Goal: Task Accomplishment & Management: Manage account settings

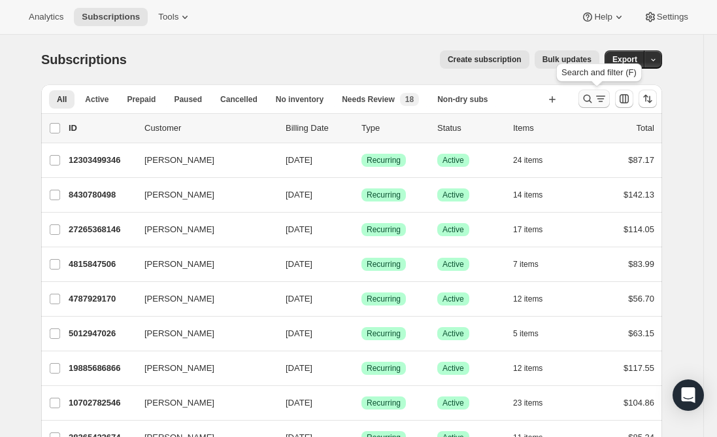
click at [594, 96] on icon "Search and filter results" at bounding box center [587, 98] width 13 height 13
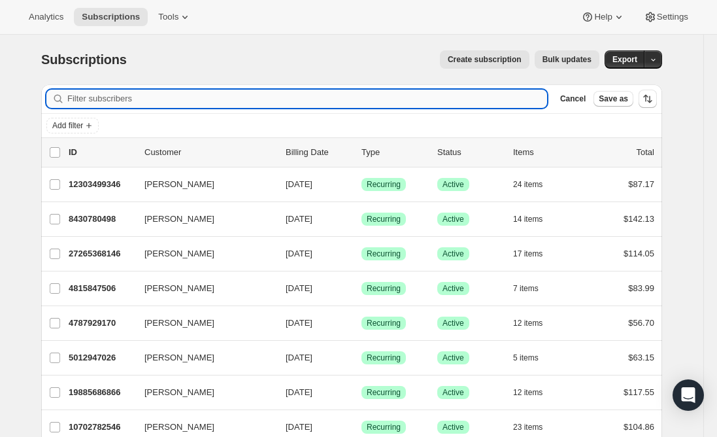
click at [145, 101] on input "Filter subscribers" at bounding box center [307, 99] width 480 height 18
paste input "[EMAIL_ADDRESS][DOMAIN_NAME]"
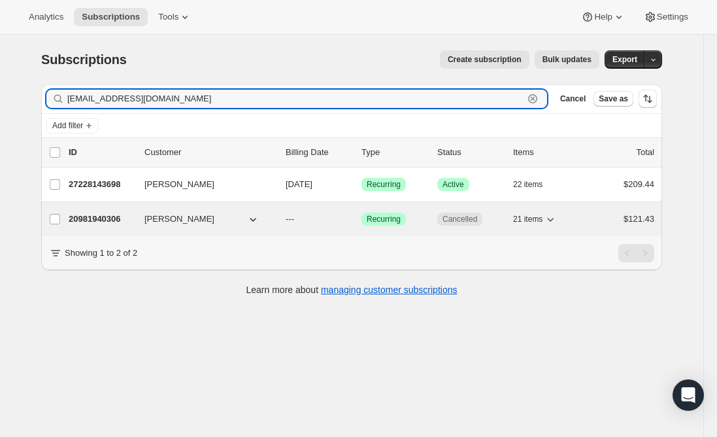
type input "[EMAIL_ADDRESS][DOMAIN_NAME]"
click at [98, 219] on p "20981940306" at bounding box center [101, 218] width 65 height 13
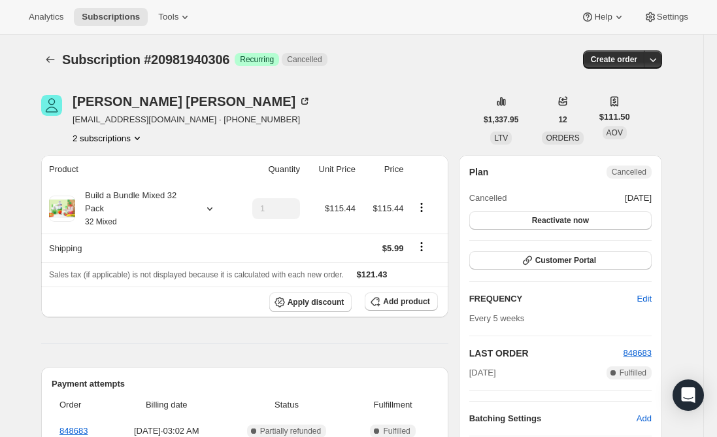
click at [101, 137] on button "2 subscriptions" at bounding box center [108, 137] width 71 height 13
click at [101, 186] on span "27228143698" at bounding box center [93, 185] width 52 height 10
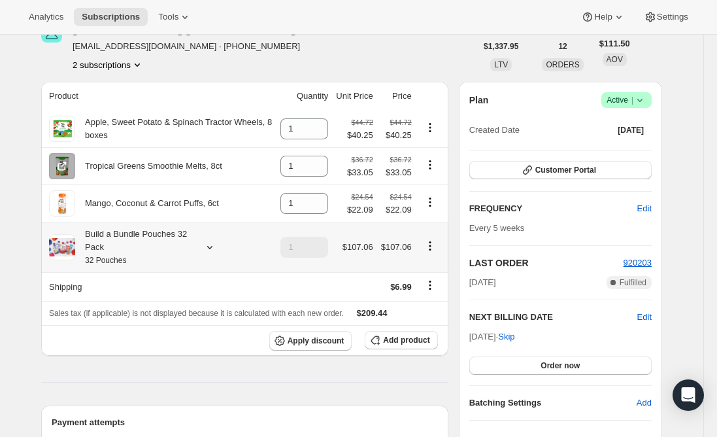
scroll to position [65, 0]
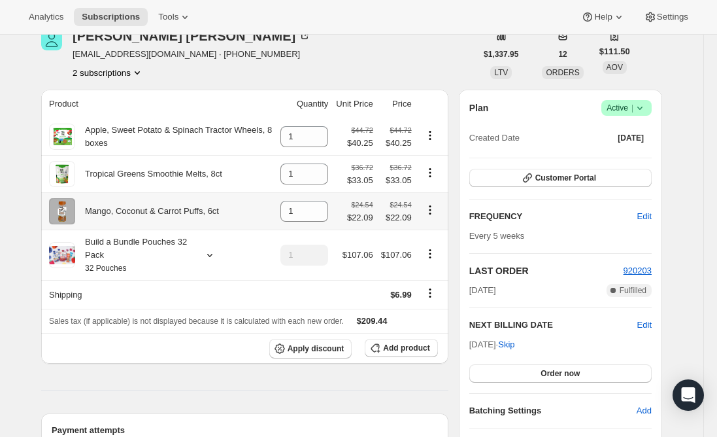
click at [435, 213] on icon "Product actions" at bounding box center [430, 209] width 13 height 13
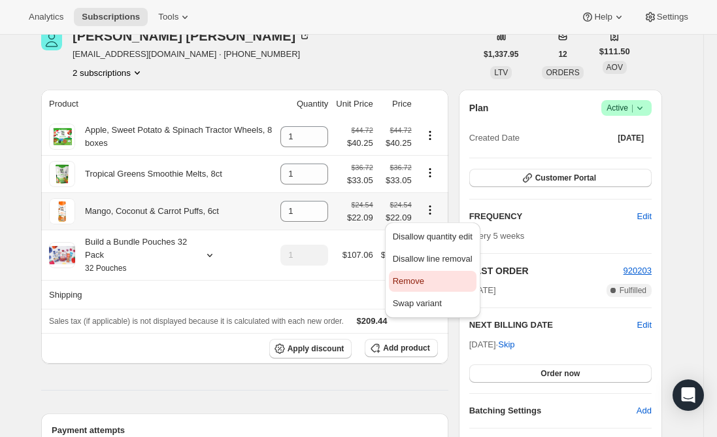
click at [420, 280] on span "Remove" at bounding box center [408, 281] width 31 height 10
type input "0"
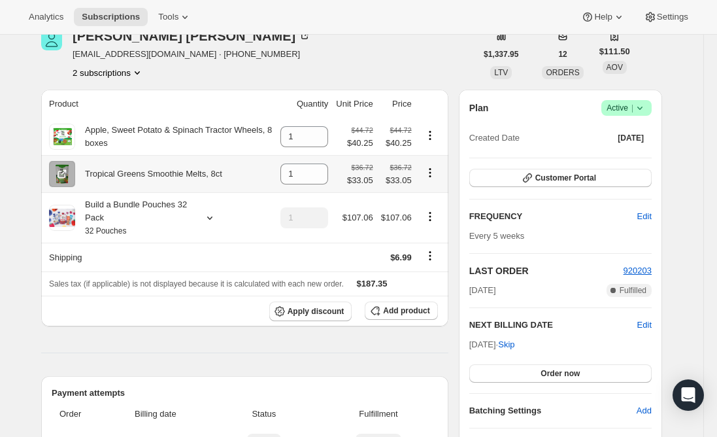
click at [431, 173] on icon "Product actions" at bounding box center [430, 172] width 2 height 2
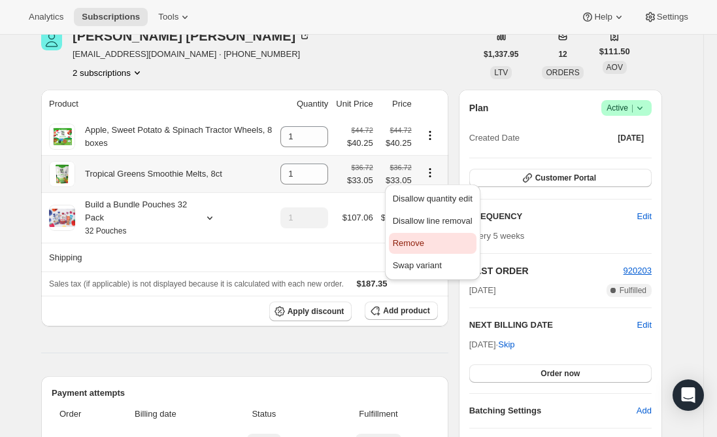
click at [408, 248] on span "Remove" at bounding box center [408, 243] width 31 height 10
type input "0"
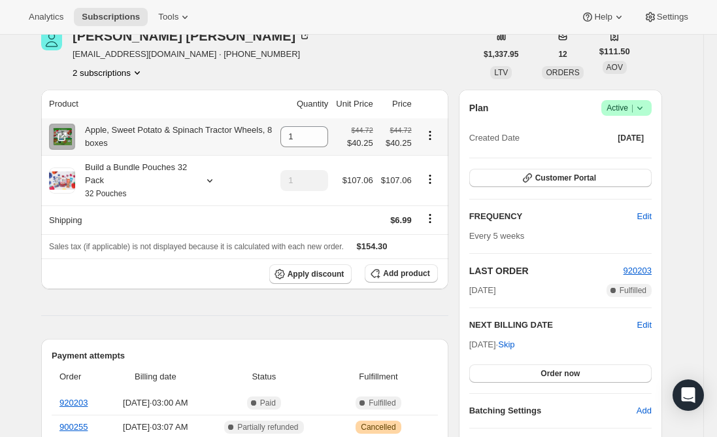
click at [431, 136] on icon "Product actions" at bounding box center [430, 135] width 13 height 13
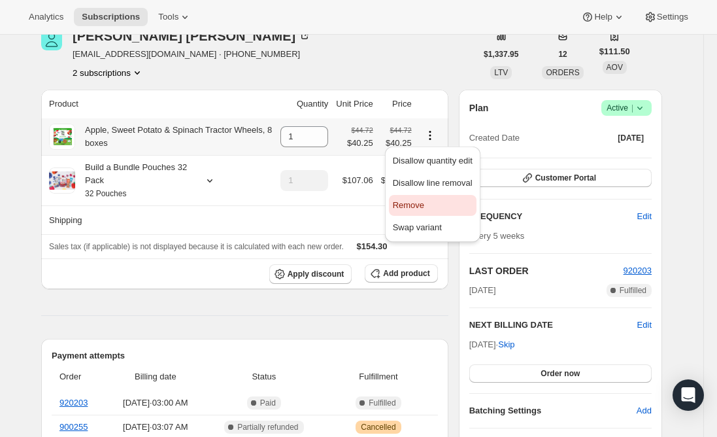
click at [408, 207] on span "Remove" at bounding box center [408, 205] width 31 height 10
type input "0"
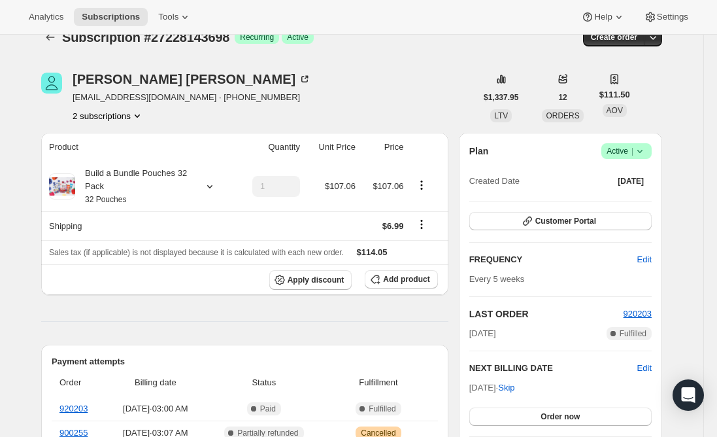
scroll to position [0, 0]
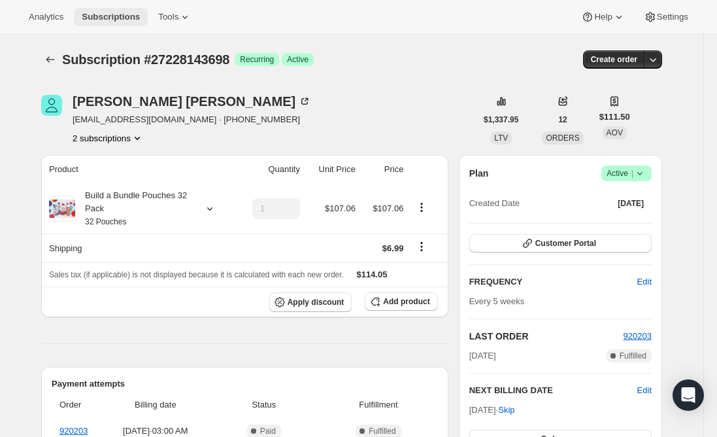
click at [103, 16] on span "Subscriptions" at bounding box center [111, 17] width 58 height 10
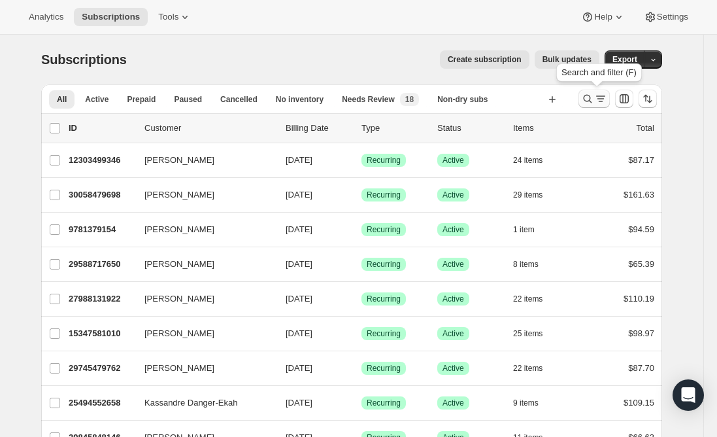
click at [586, 99] on icon "Search and filter results" at bounding box center [587, 98] width 13 height 13
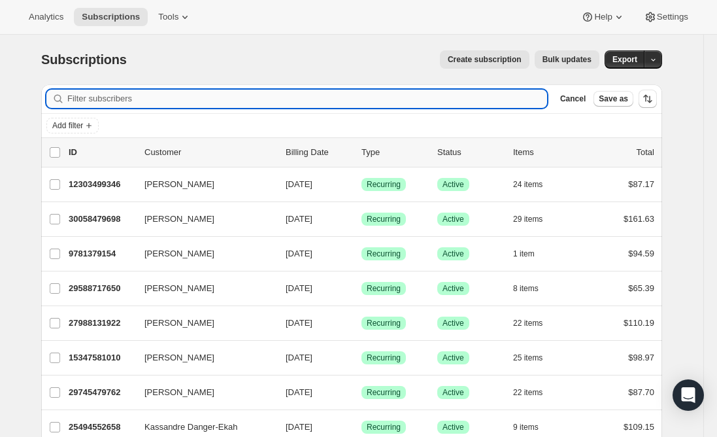
click at [295, 99] on input "Filter subscribers" at bounding box center [307, 99] width 480 height 18
type input "2492 [GEOGRAPHIC_DATA]"
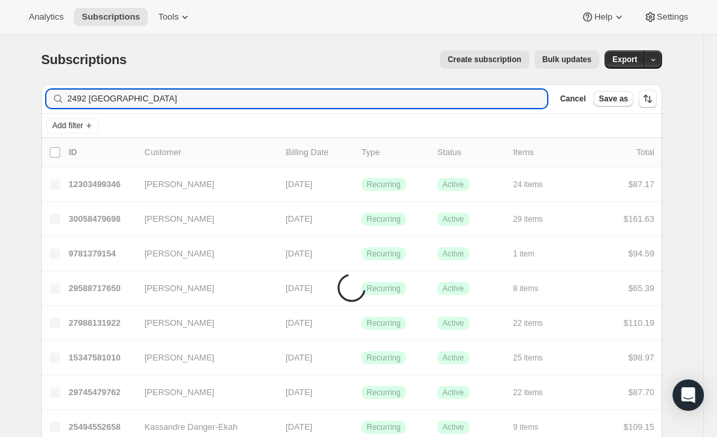
drag, startPoint x: 142, startPoint y: 100, endPoint x: 8, endPoint y: 99, distance: 134.0
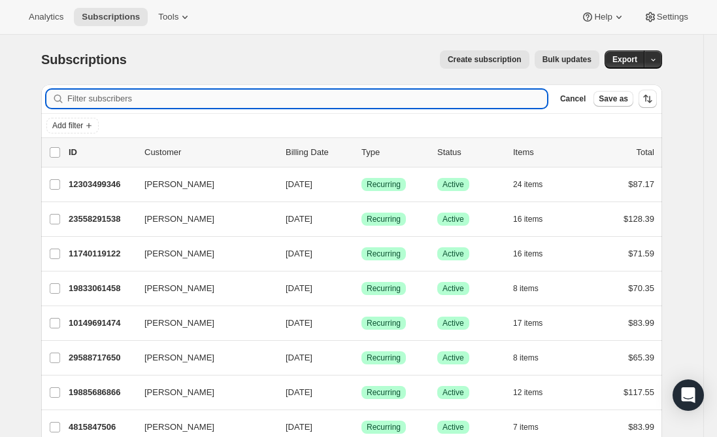
click at [116, 92] on input "Filter subscribers" at bounding box center [307, 99] width 480 height 18
paste input "[PERSON_NAME]"
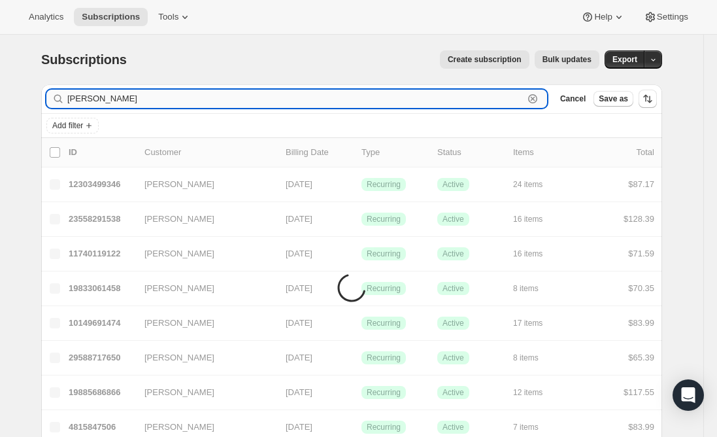
click at [105, 99] on input "[PERSON_NAME]" at bounding box center [295, 99] width 456 height 18
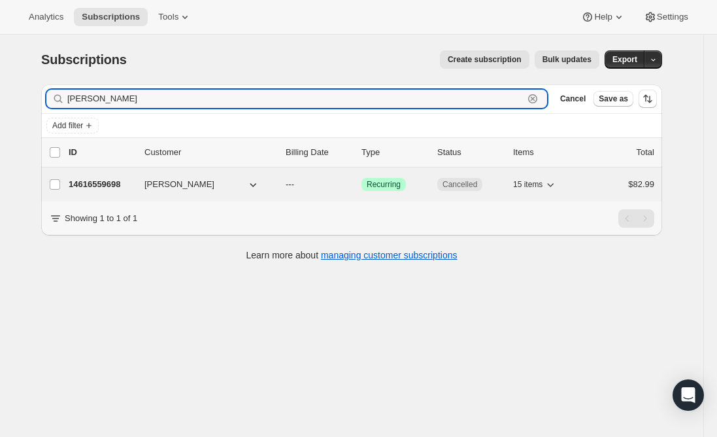
type input "[PERSON_NAME]"
click at [114, 182] on p "14616559698" at bounding box center [101, 184] width 65 height 13
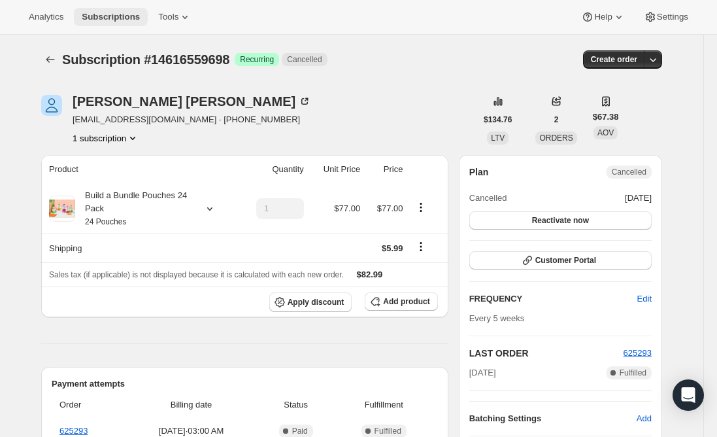
click at [97, 15] on span "Subscriptions" at bounding box center [111, 17] width 58 height 10
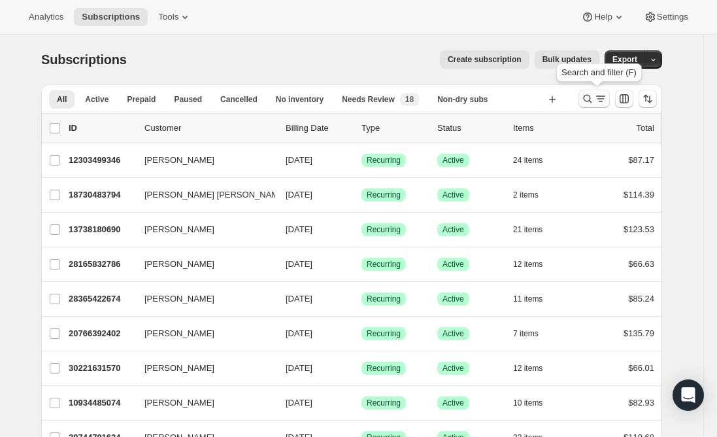
click at [594, 103] on icon "Search and filter results" at bounding box center [587, 98] width 13 height 13
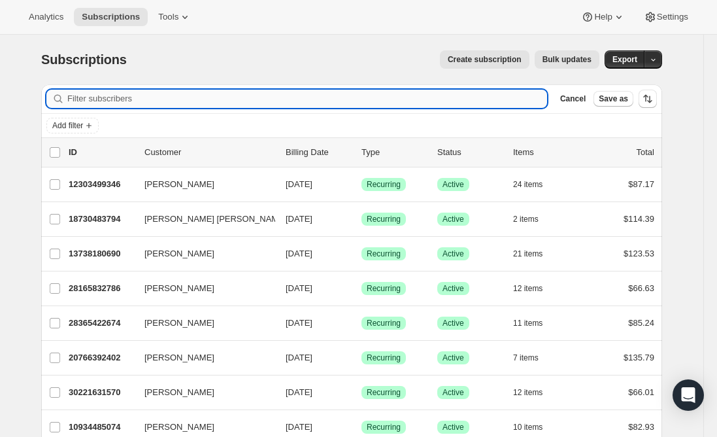
click at [184, 100] on input "Filter subscribers" at bounding box center [307, 99] width 480 height 18
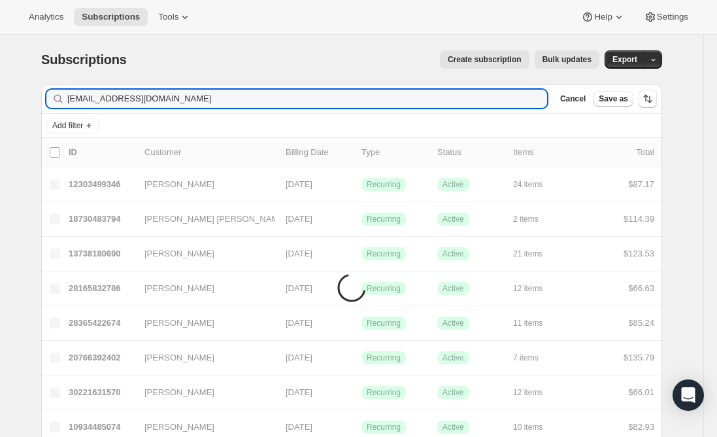
type input "[EMAIL_ADDRESS][DOMAIN_NAME]"
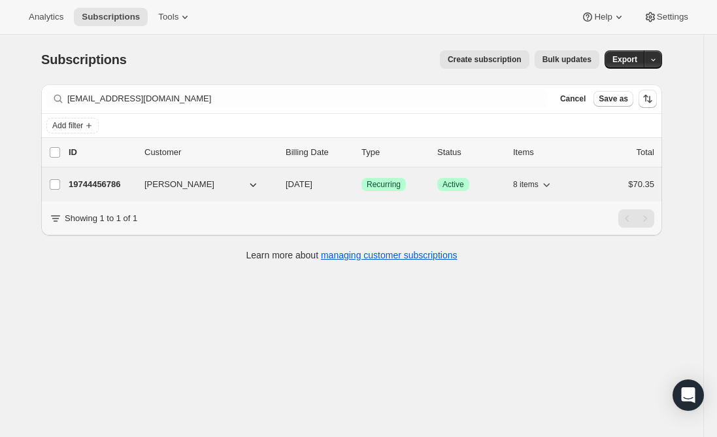
click at [184, 178] on span "[PERSON_NAME]" at bounding box center [179, 184] width 70 height 13
click at [183, 182] on span "[PERSON_NAME]" at bounding box center [179, 184] width 70 height 13
click at [116, 180] on p "19744456786" at bounding box center [101, 184] width 65 height 13
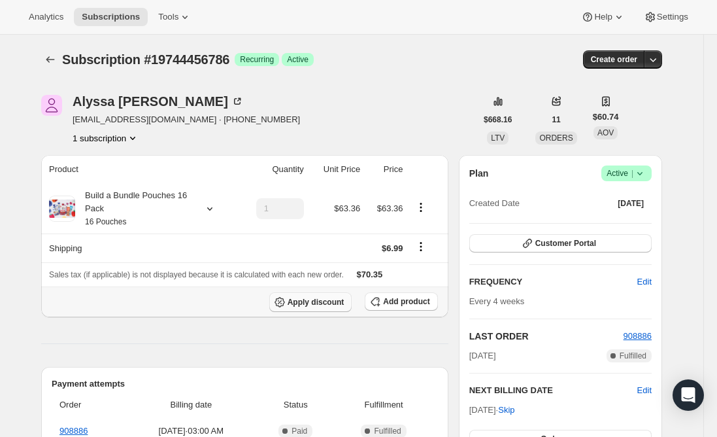
click at [321, 303] on span "Apply discount" at bounding box center [316, 302] width 57 height 10
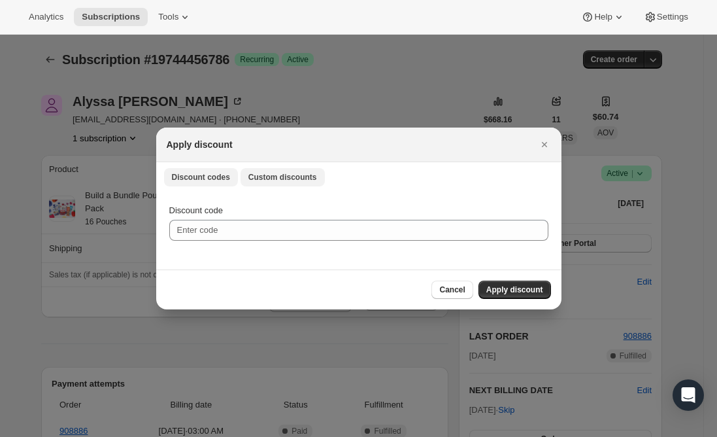
click at [256, 180] on span "Custom discounts" at bounding box center [282, 177] width 69 height 10
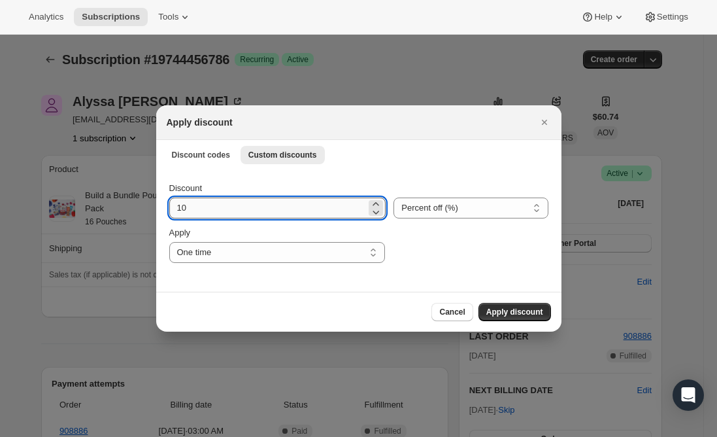
click at [214, 209] on input "10" at bounding box center [267, 207] width 197 height 21
type input "1"
type input "20"
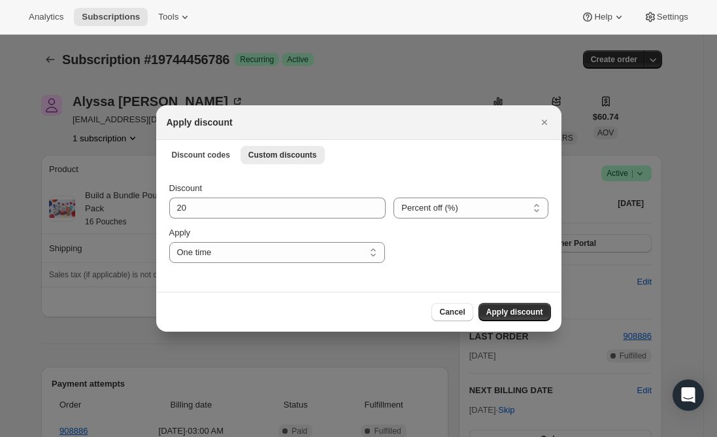
click at [237, 316] on div "Cancel Apply discount" at bounding box center [359, 312] width 384 height 18
click at [516, 312] on span "Apply discount" at bounding box center [514, 312] width 57 height 10
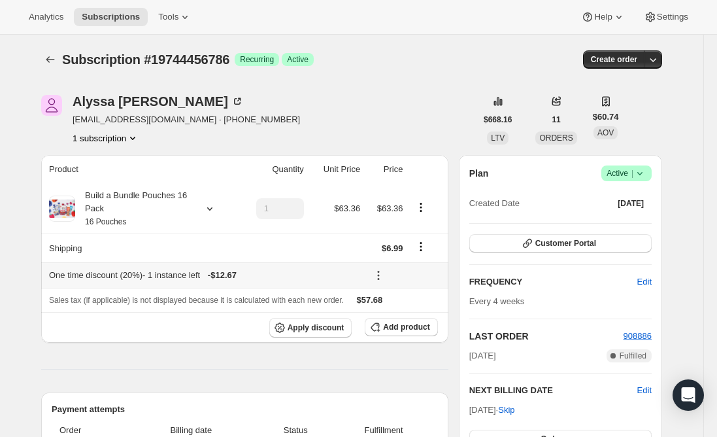
click at [377, 273] on icon at bounding box center [378, 275] width 13 height 13
click at [399, 298] on span "Edit" at bounding box center [400, 300] width 14 height 10
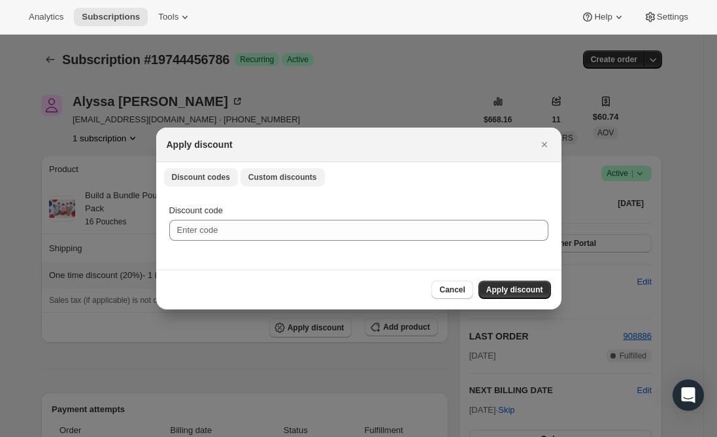
click at [256, 180] on span "Custom discounts" at bounding box center [282, 177] width 69 height 10
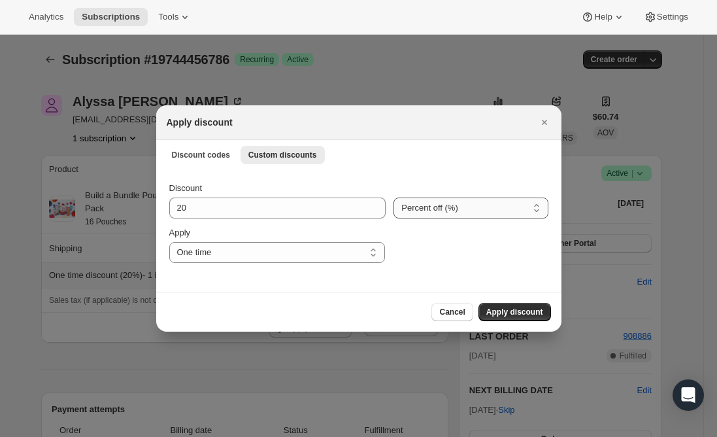
click at [420, 206] on select "Percent off (%) Amount off ($)" at bounding box center [470, 207] width 154 height 21
select select "fixed"
click at [393, 197] on select "Percent off (%) Amount off ($)" at bounding box center [470, 207] width 154 height 21
click at [514, 312] on span "Apply discount" at bounding box center [514, 312] width 57 height 10
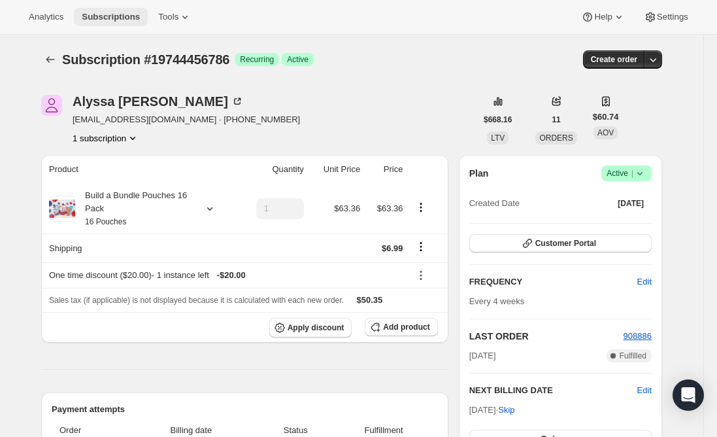
click at [103, 12] on span "Subscriptions" at bounding box center [111, 17] width 58 height 10
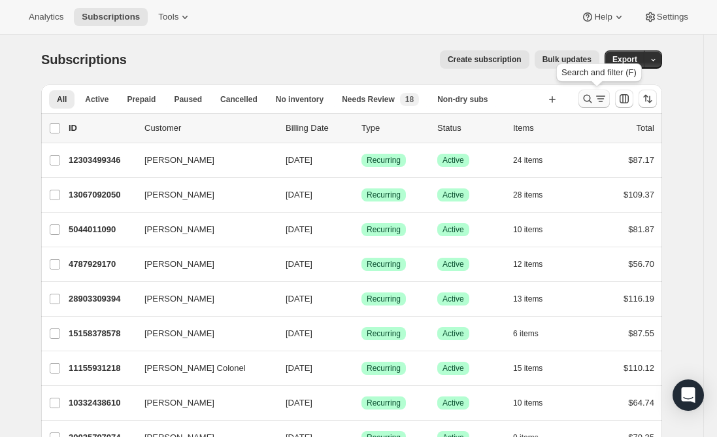
click at [594, 95] on icon "Search and filter results" at bounding box center [587, 98] width 13 height 13
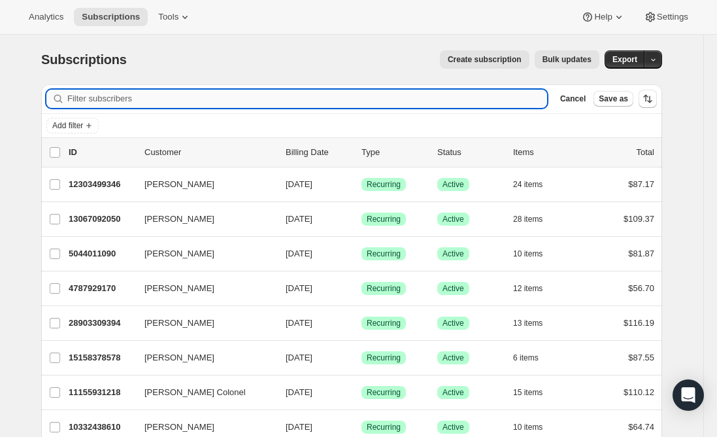
click at [292, 90] on input "Filter subscribers" at bounding box center [307, 99] width 480 height 18
click at [283, 96] on input "Filter subscribers" at bounding box center [307, 99] width 480 height 18
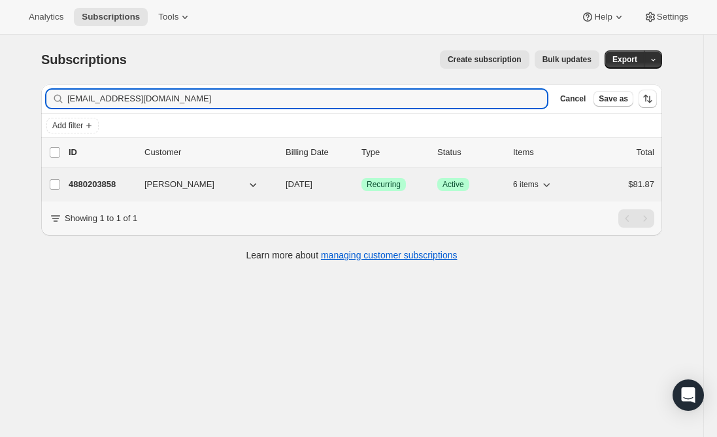
type input "[EMAIL_ADDRESS][DOMAIN_NAME]"
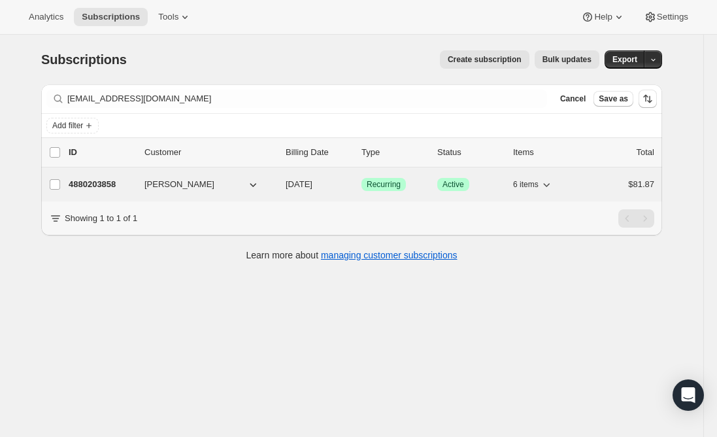
click at [93, 180] on p "4880203858" at bounding box center [101, 184] width 65 height 13
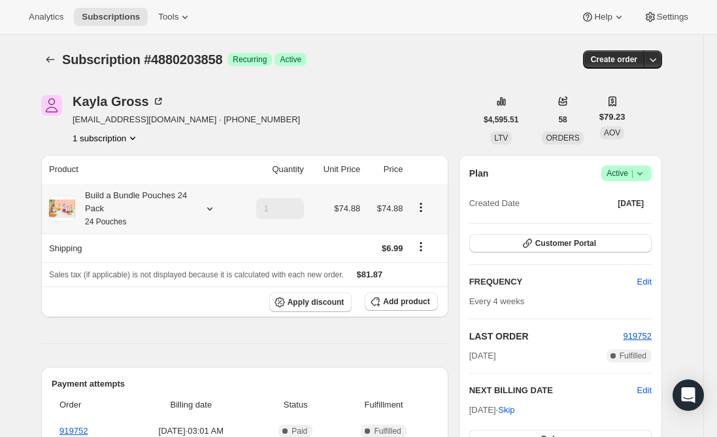
click at [130, 210] on div "Build a Bundle Pouches 24 Pack 24 Pouches" at bounding box center [134, 208] width 118 height 39
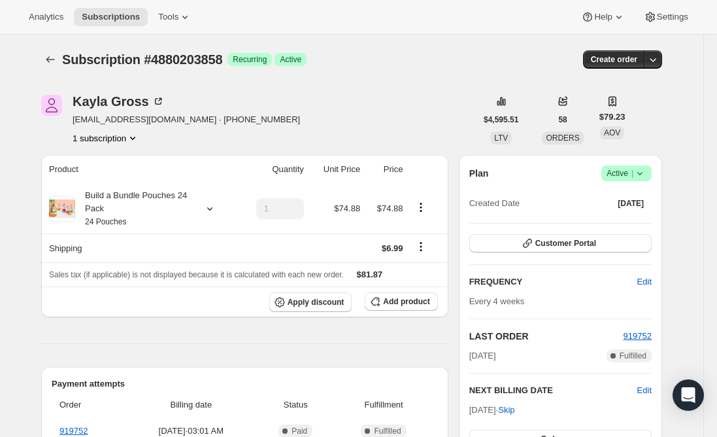
click at [382, 300] on icon "button" at bounding box center [375, 301] width 13 height 13
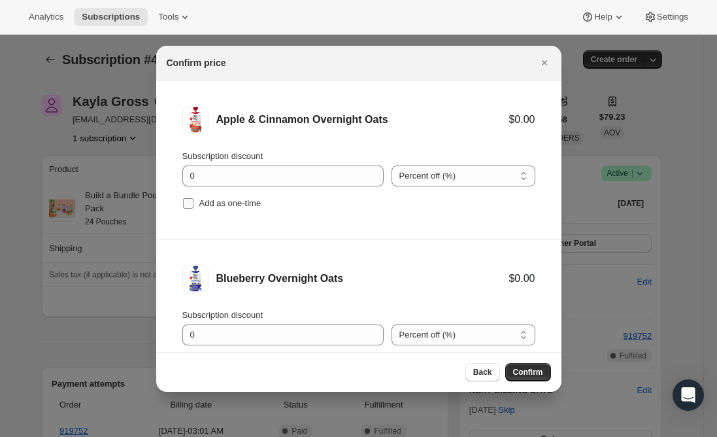
click at [192, 201] on input "Add as one-time" at bounding box center [188, 203] width 10 height 10
checkbox input "true"
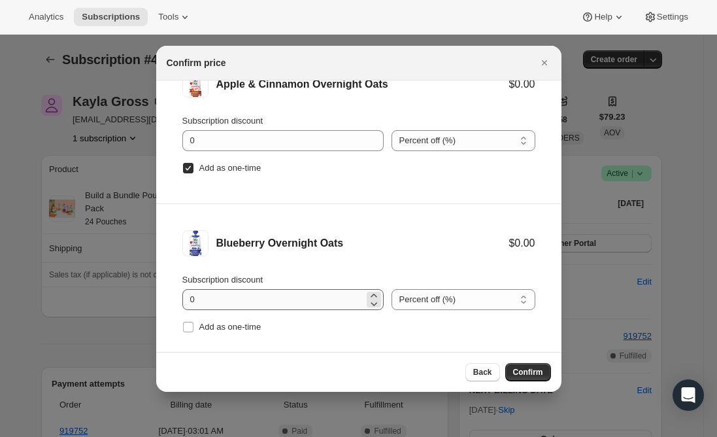
scroll to position [54, 0]
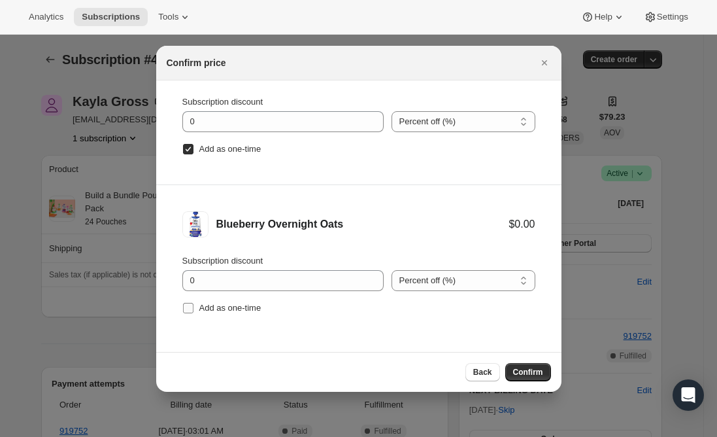
click at [191, 307] on input "Add as one-time" at bounding box center [188, 308] width 10 height 10
checkbox input "true"
click at [524, 370] on span "Confirm" at bounding box center [528, 372] width 30 height 10
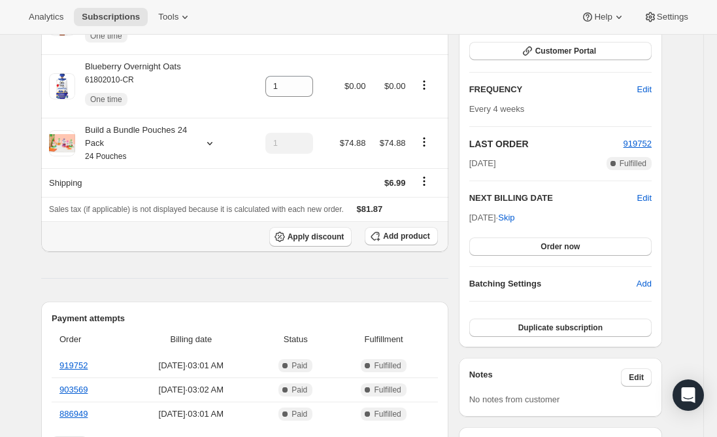
scroll to position [196, 0]
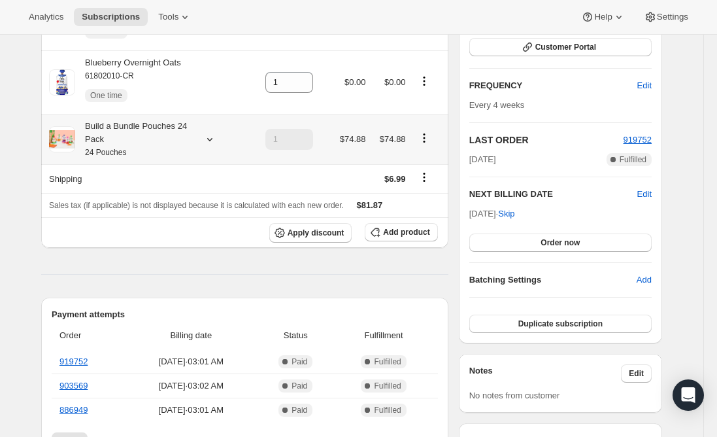
click at [129, 144] on div "Build a Bundle Pouches 24 Pack 24 Pouches" at bounding box center [134, 139] width 118 height 39
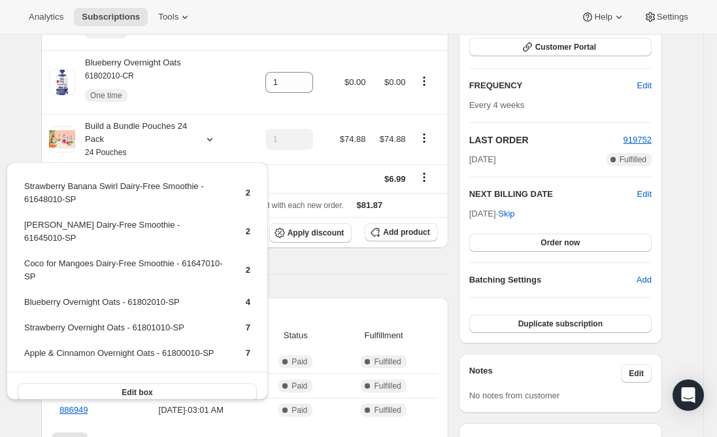
click at [333, 274] on hr at bounding box center [244, 274] width 407 height 1
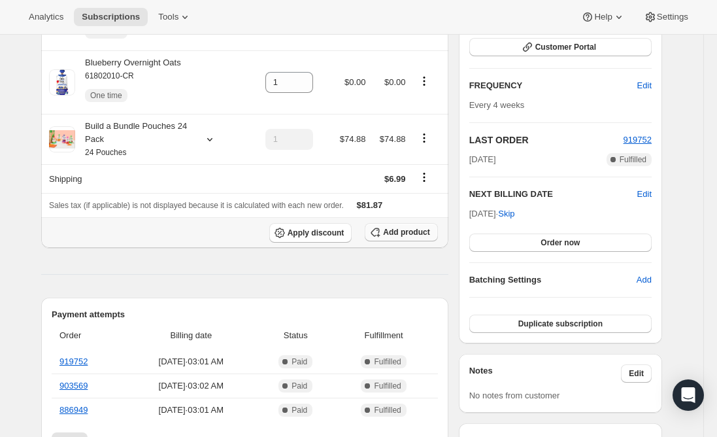
click at [391, 238] on button "Add product" at bounding box center [401, 232] width 73 height 18
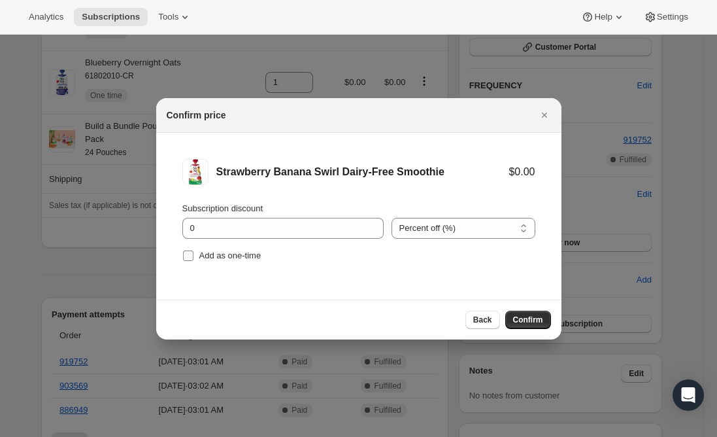
click at [187, 256] on input "Add as one-time" at bounding box center [188, 255] width 10 height 10
checkbox input "true"
click at [537, 323] on span "Confirm" at bounding box center [528, 319] width 30 height 10
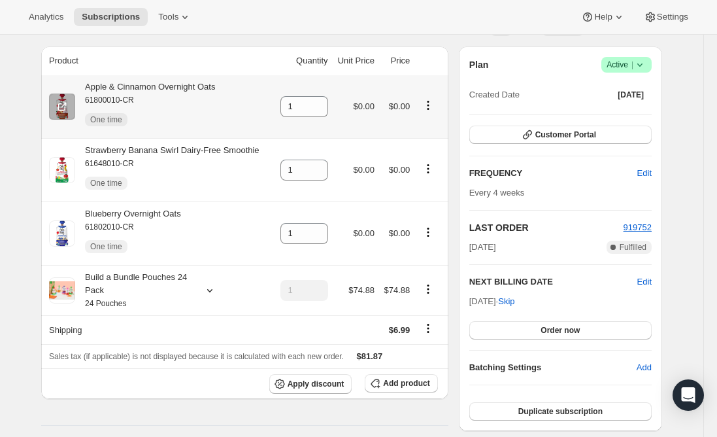
scroll to position [89, 0]
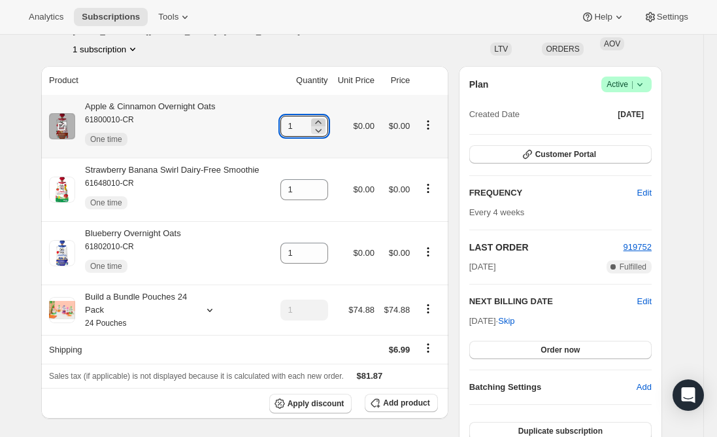
click at [320, 121] on icon at bounding box center [318, 122] width 13 height 13
type input "2"
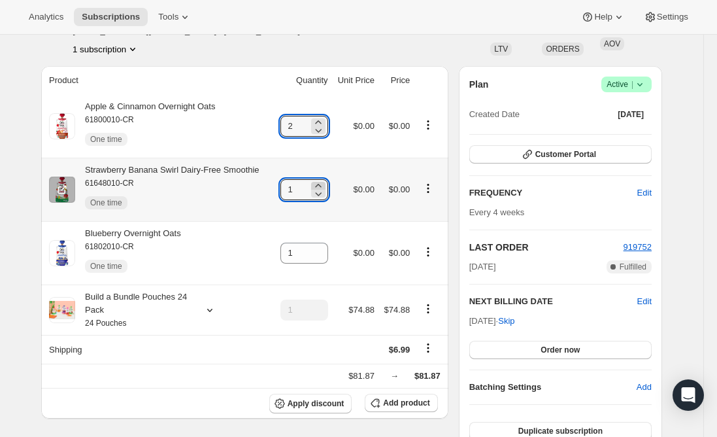
click at [319, 179] on icon at bounding box center [318, 185] width 13 height 13
type input "2"
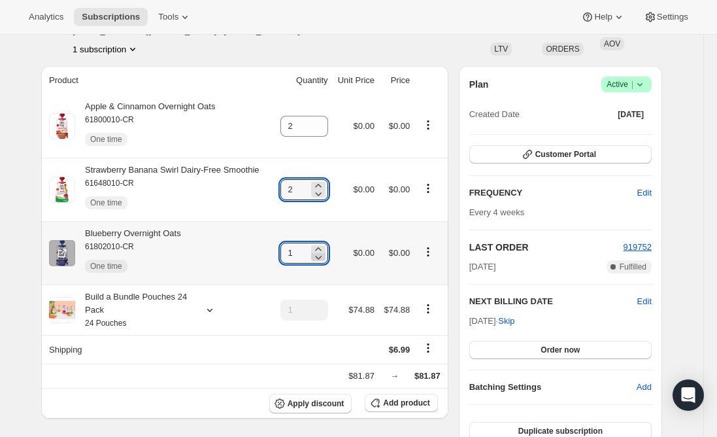
click at [324, 250] on icon at bounding box center [318, 256] width 13 height 13
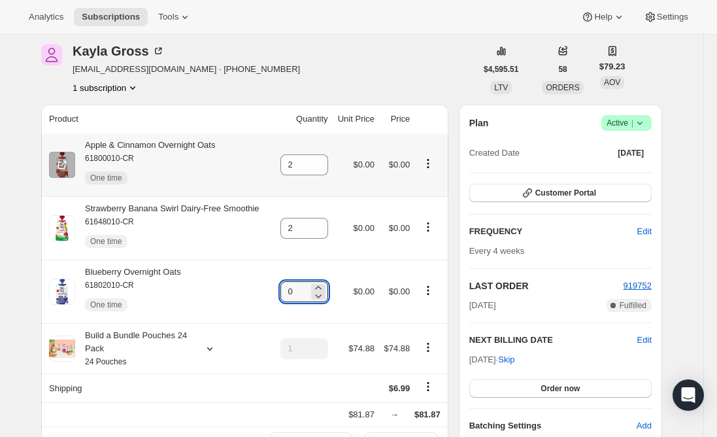
scroll to position [65, 0]
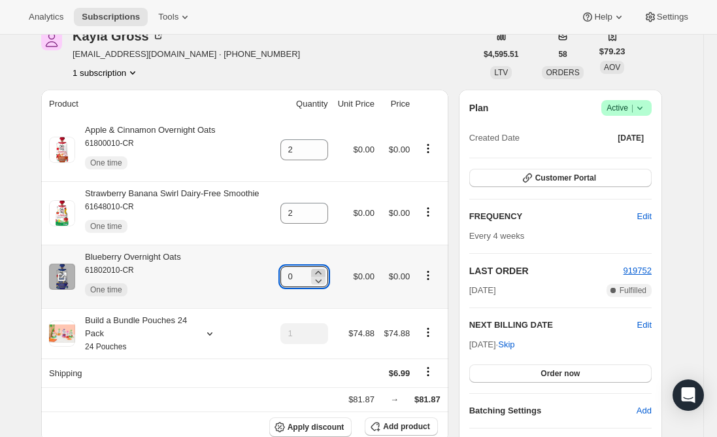
click at [322, 269] on icon at bounding box center [318, 272] width 13 height 13
click at [320, 270] on icon at bounding box center [318, 272] width 13 height 13
type input "2"
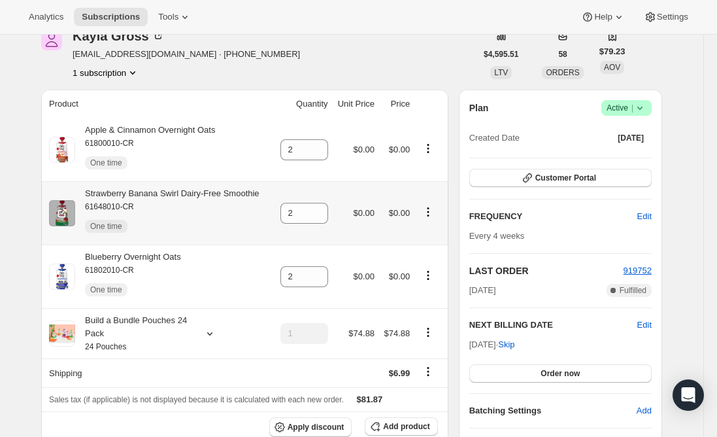
click at [224, 188] on div "Strawberry Banana Swirl Dairy-Free Smoothie 61648010-CR One time" at bounding box center [167, 213] width 184 height 52
copy div "Strawberry Banana Swirl Dairy-Free Smoothie"
click at [183, 129] on div "Apple & Cinnamon Overnight Oats 61800010-CR One time" at bounding box center [145, 150] width 140 height 52
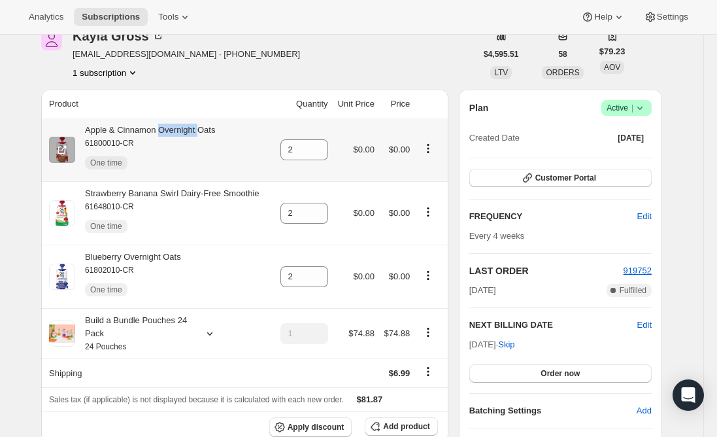
click at [183, 129] on div "Apple & Cinnamon Overnight Oats 61800010-CR One time" at bounding box center [145, 150] width 140 height 52
click at [177, 129] on div "Apple & Cinnamon Overnight Oats 61800010-CR One time" at bounding box center [145, 150] width 140 height 52
click at [167, 259] on div "Blueberry Overnight Oats 61802010-CR One time" at bounding box center [128, 276] width 106 height 52
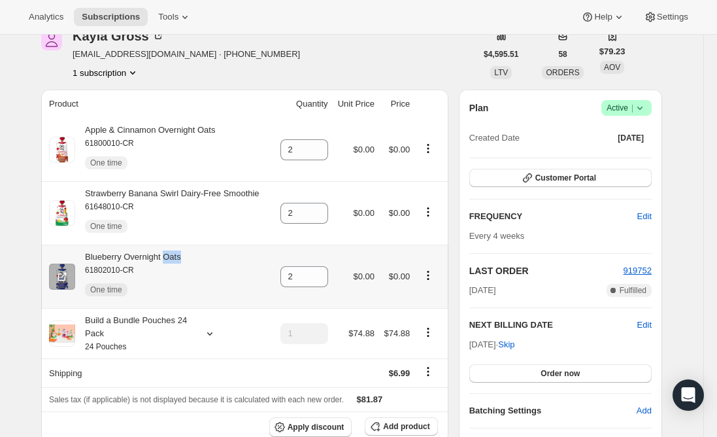
click at [167, 259] on div "Blueberry Overnight Oats 61802010-CR One time" at bounding box center [128, 276] width 106 height 52
copy div "Blueberry Overnight Oats"
